Goal: Entertainment & Leisure: Consume media (video, audio)

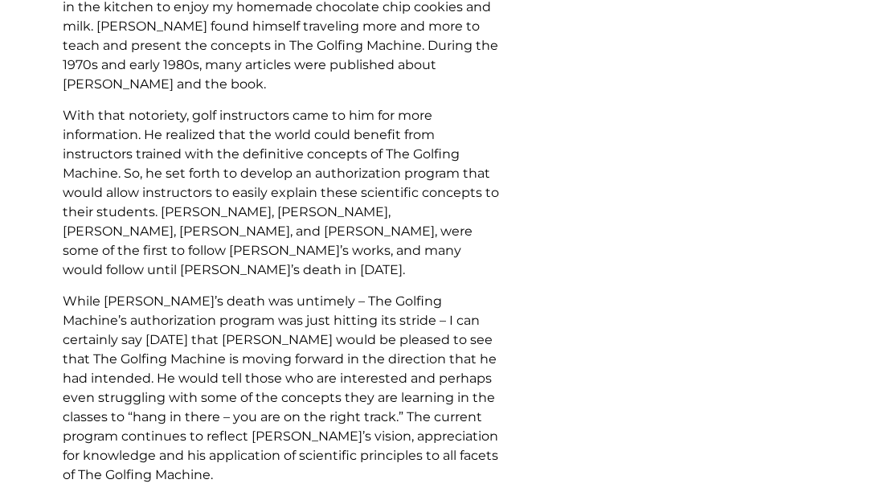
scroll to position [2812, 0]
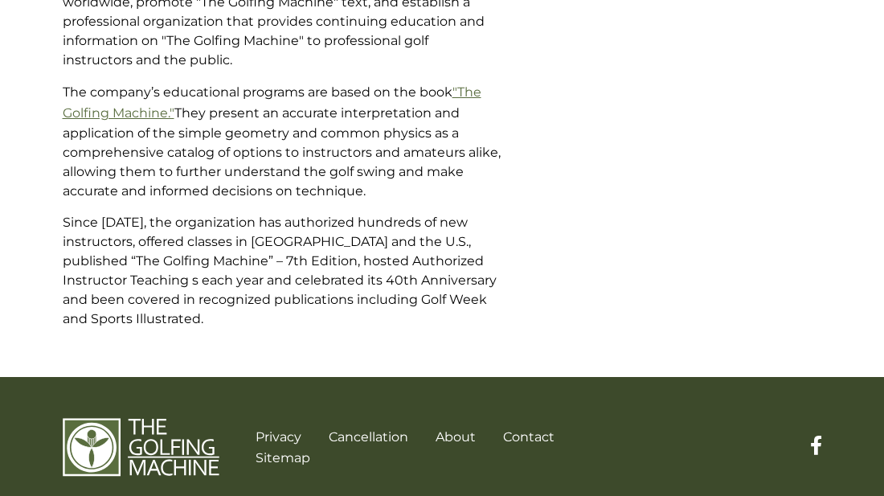
scroll to position [620, 0]
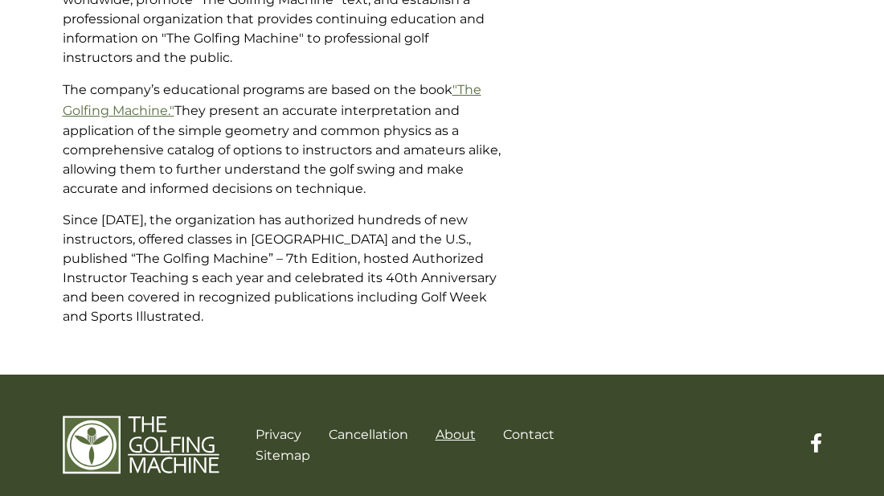
click at [458, 427] on link "About" at bounding box center [455, 434] width 40 height 15
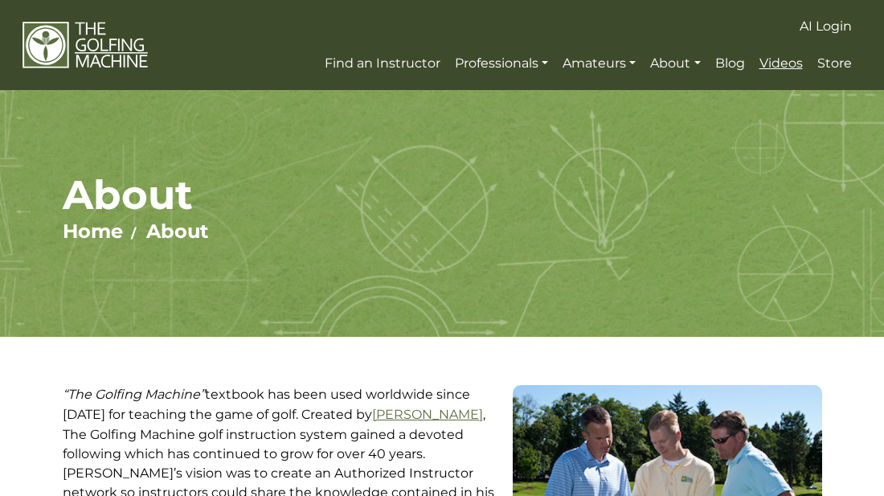
click at [778, 69] on span "Videos" at bounding box center [780, 62] width 43 height 15
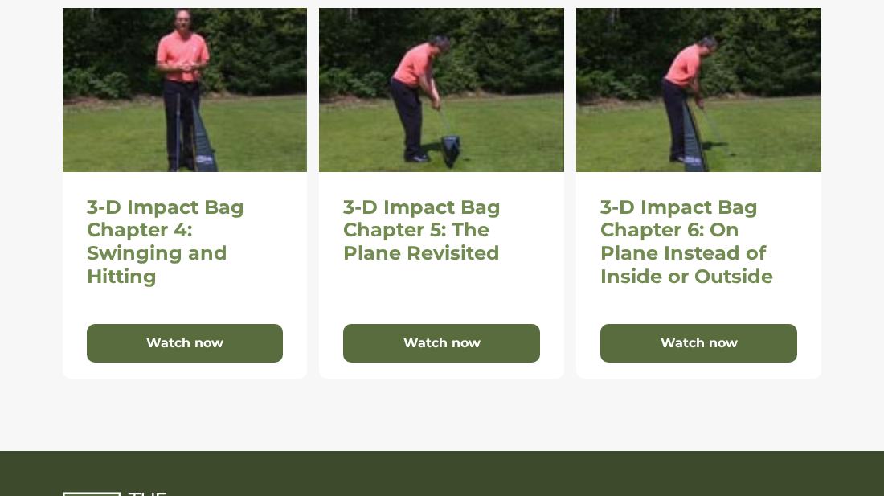
scroll to position [1141, 0]
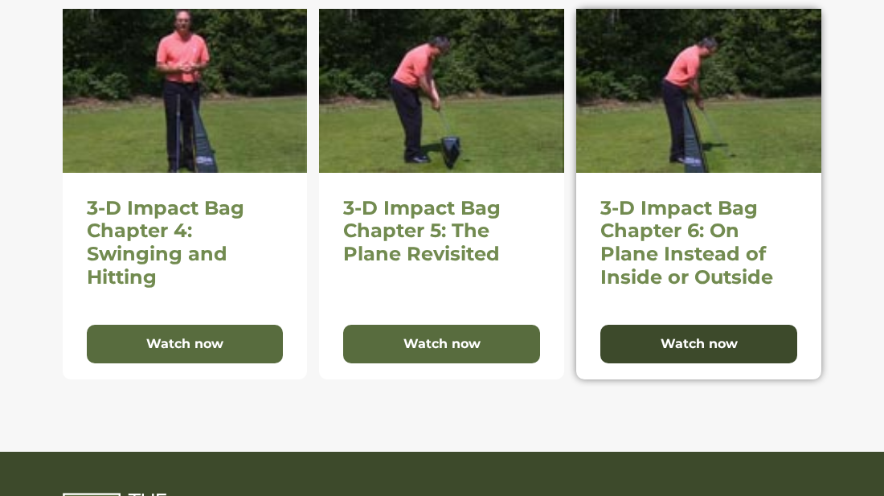
click at [685, 342] on button "Watch now" at bounding box center [698, 344] width 197 height 39
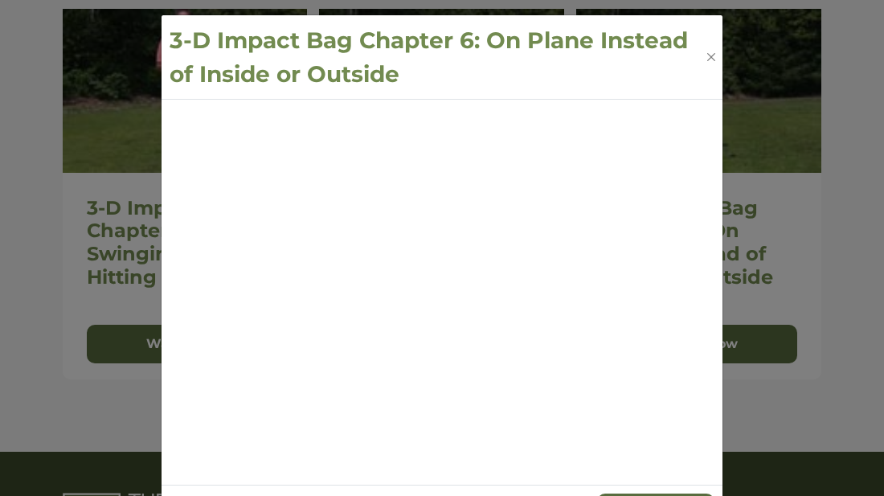
scroll to position [0, 0]
click at [711, 58] on button "Close" at bounding box center [712, 57] width 14 height 16
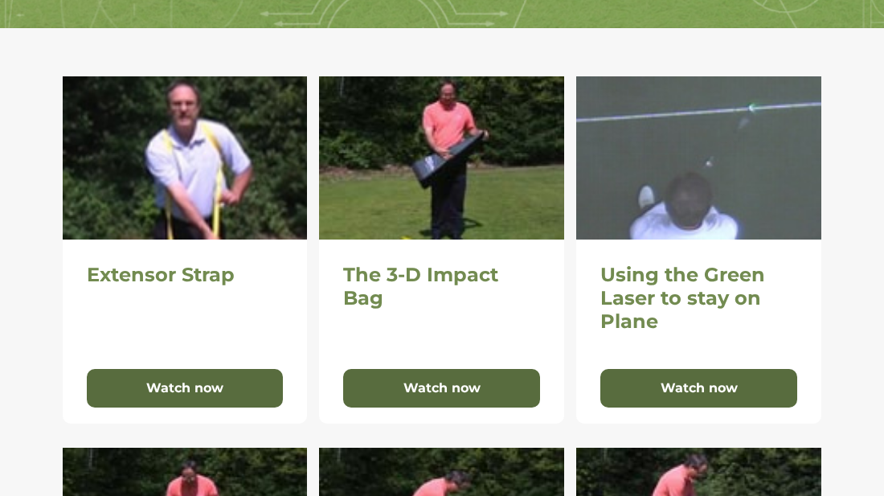
scroll to position [305, 0]
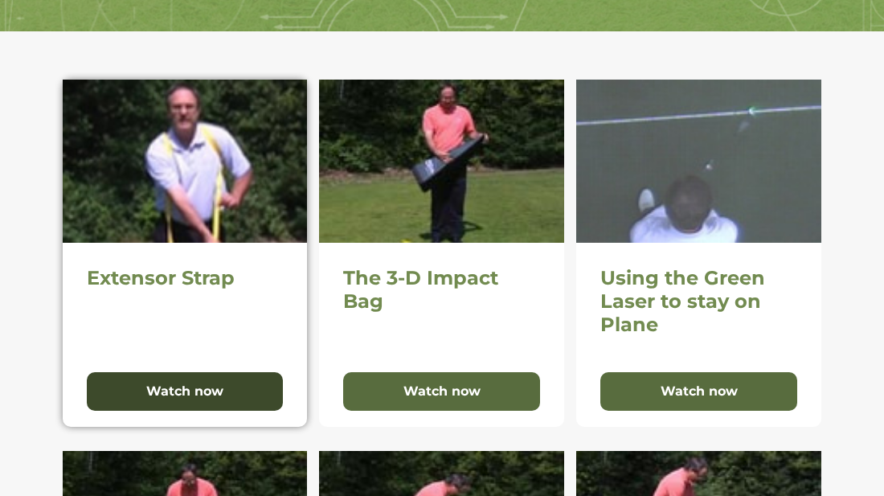
click at [177, 387] on button "Watch now" at bounding box center [185, 391] width 197 height 39
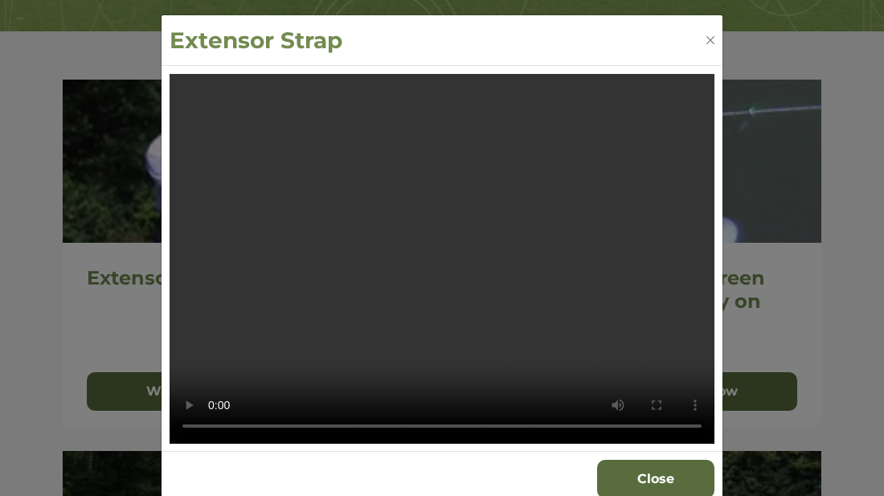
click at [535, 226] on video "Your browser does not support the video tag." at bounding box center [442, 259] width 545 height 370
click at [658, 45] on div "Extensor Strap" at bounding box center [441, 40] width 561 height 51
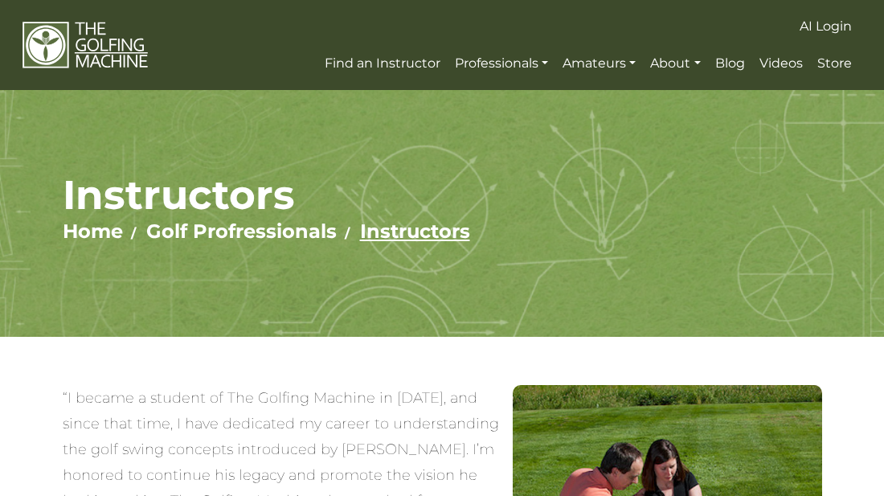
click at [403, 236] on link "Instructors" at bounding box center [415, 230] width 110 height 23
click at [403, 237] on link "Instructors" at bounding box center [415, 230] width 110 height 23
click at [218, 238] on link "Golf Profressionals" at bounding box center [241, 230] width 190 height 23
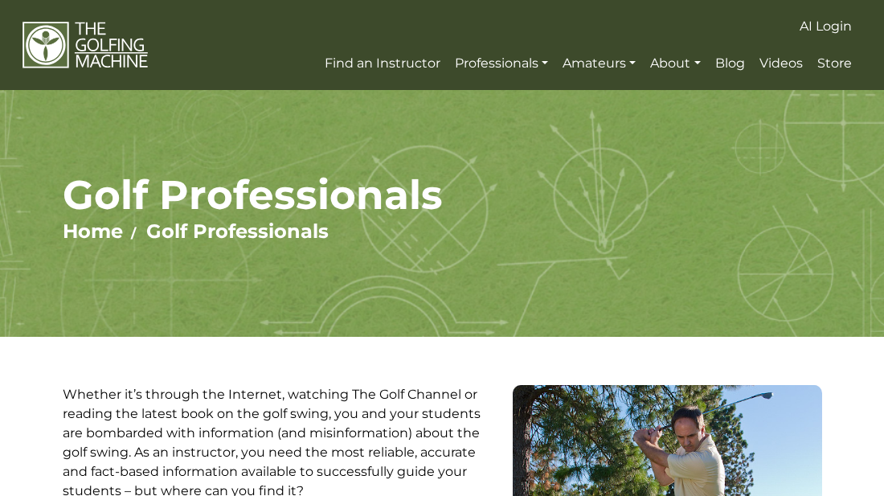
click at [86, 243] on li "Home" at bounding box center [103, 231] width 81 height 25
click at [85, 226] on link "Home" at bounding box center [93, 230] width 60 height 23
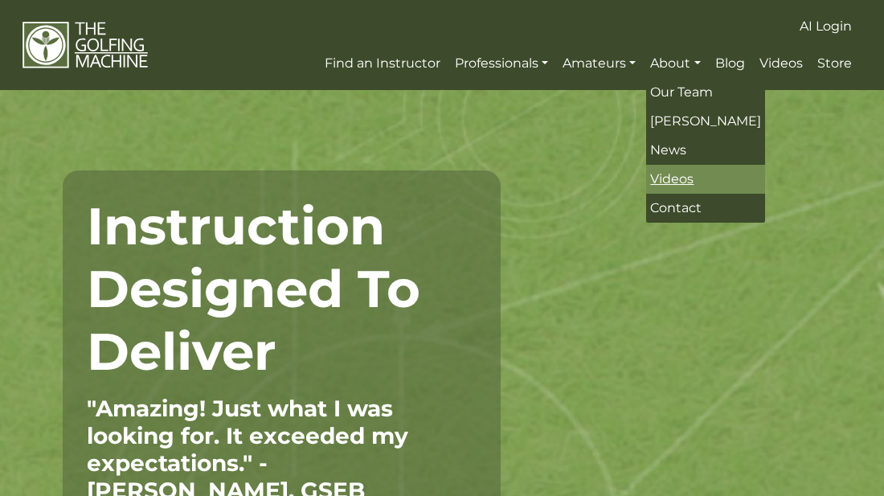
click at [674, 173] on span "Videos" at bounding box center [671, 178] width 43 height 15
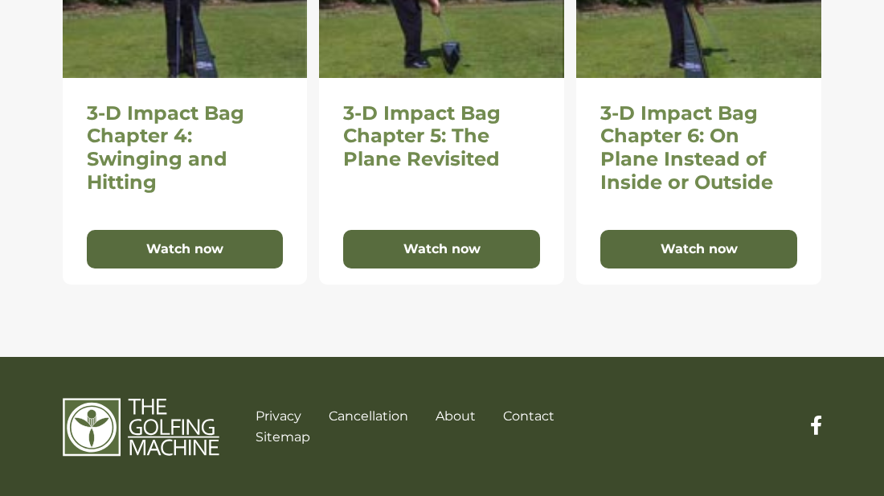
scroll to position [1237, 0]
